Goal: Check status: Check status

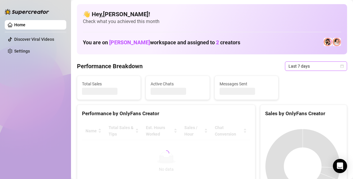
click at [340, 65] on icon "calendar" at bounding box center [342, 66] width 4 height 4
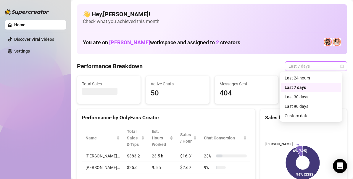
click at [329, 64] on span "Last 7 days" at bounding box center [315, 66] width 55 height 9
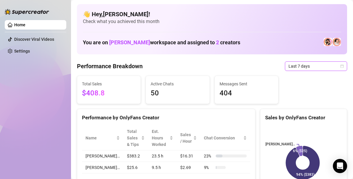
click at [332, 65] on span "Last 7 days" at bounding box center [315, 66] width 55 height 9
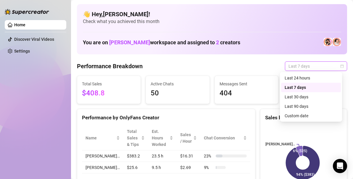
click at [306, 116] on div "Custom date" at bounding box center [310, 116] width 53 height 7
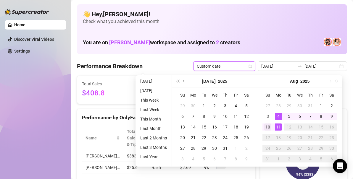
click at [269, 128] on div "10" at bounding box center [267, 127] width 7 height 7
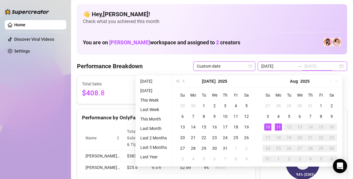
type input "[DATE]"
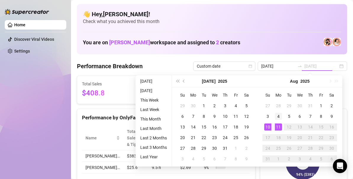
click at [277, 119] on div "4" at bounding box center [278, 116] width 7 height 7
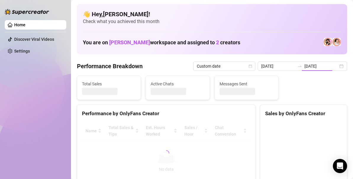
type input "[DATE]"
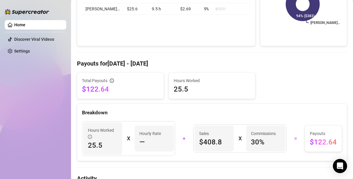
scroll to position [50, 0]
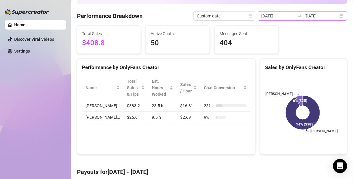
click at [339, 16] on div "[DATE] [DATE]" at bounding box center [301, 15] width 89 height 9
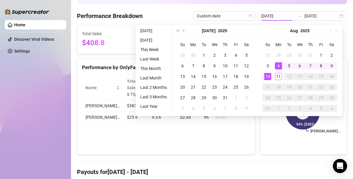
click at [278, 66] on div "4" at bounding box center [278, 65] width 7 height 7
click at [278, 75] on div "11" at bounding box center [278, 76] width 7 height 7
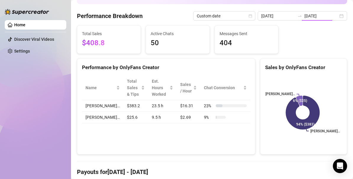
type input "[DATE]"
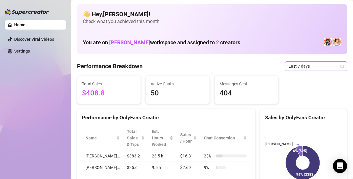
click at [340, 67] on icon "calendar" at bounding box center [341, 65] width 3 height 3
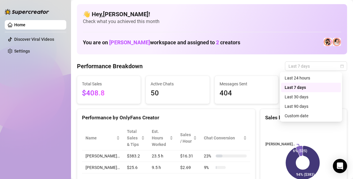
click at [310, 114] on div "Custom date" at bounding box center [310, 116] width 53 height 7
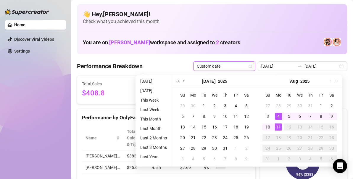
click at [279, 117] on div "4" at bounding box center [278, 116] width 7 height 7
click at [267, 127] on div "10" at bounding box center [267, 127] width 7 height 7
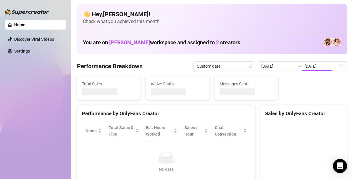
type input "[DATE]"
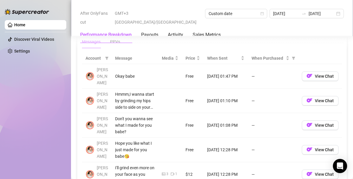
scroll to position [546, 0]
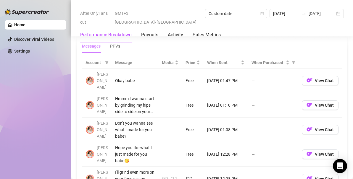
click at [212, 142] on td "[DATE] 12:28 PM" at bounding box center [225, 154] width 44 height 25
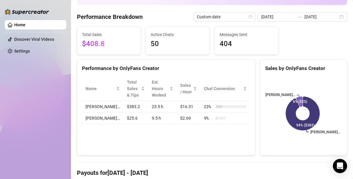
scroll to position [48, 0]
